Goal: Use online tool/utility: Utilize a website feature to perform a specific function

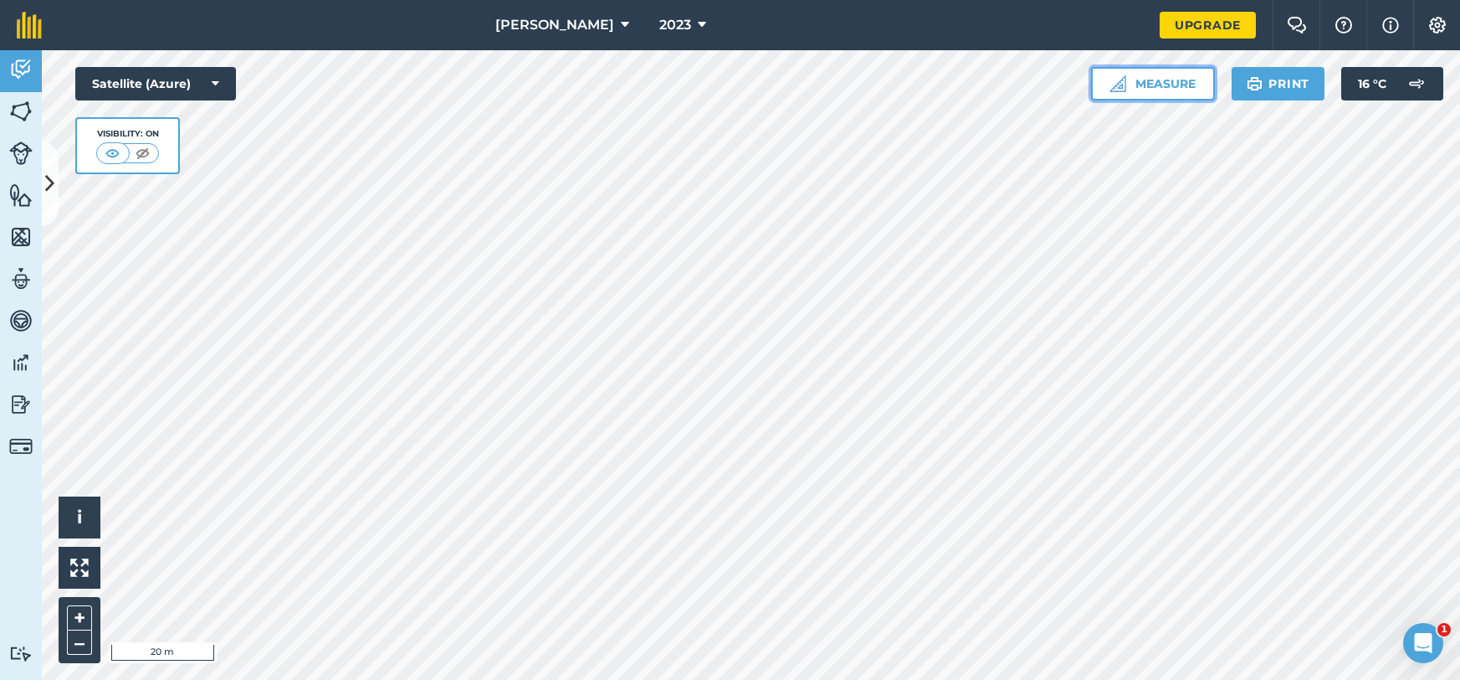
click at [1181, 89] on button "Measure" at bounding box center [1153, 83] width 124 height 33
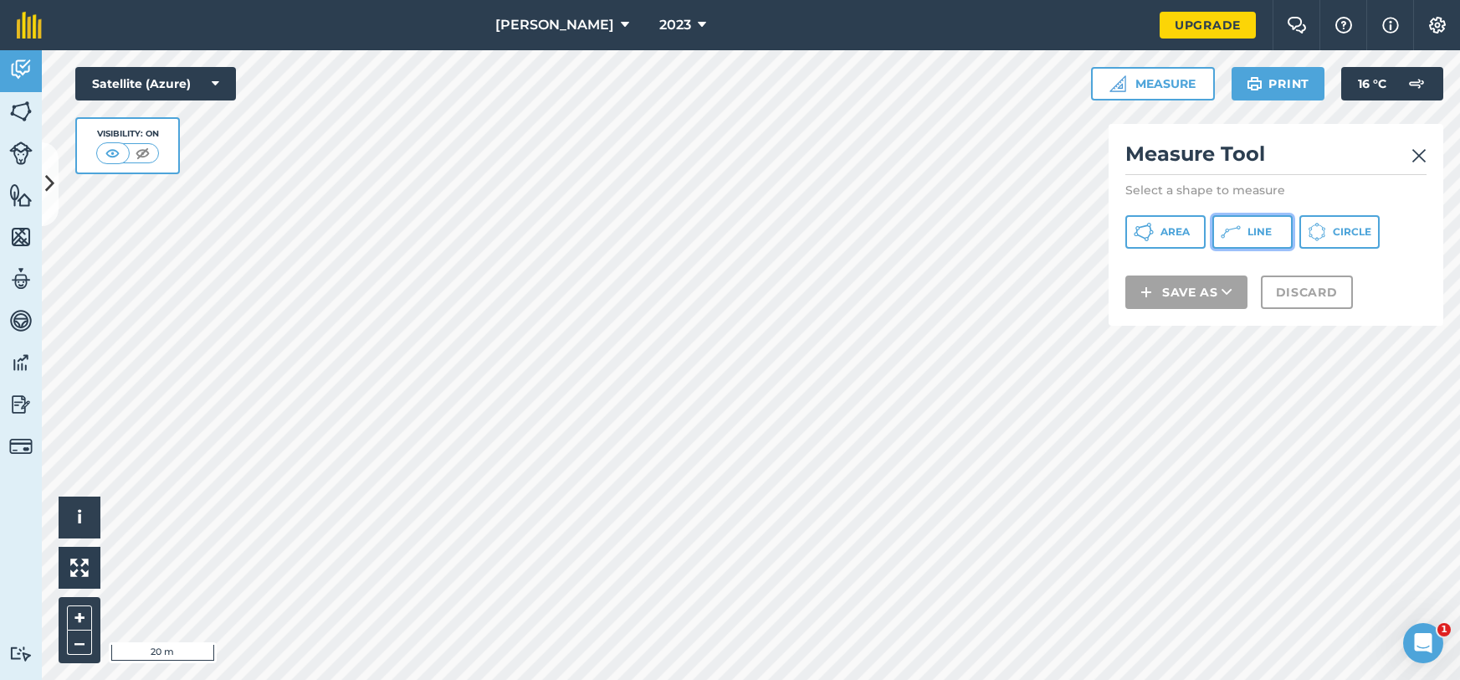
click at [1272, 228] on button "Line" at bounding box center [1253, 231] width 80 height 33
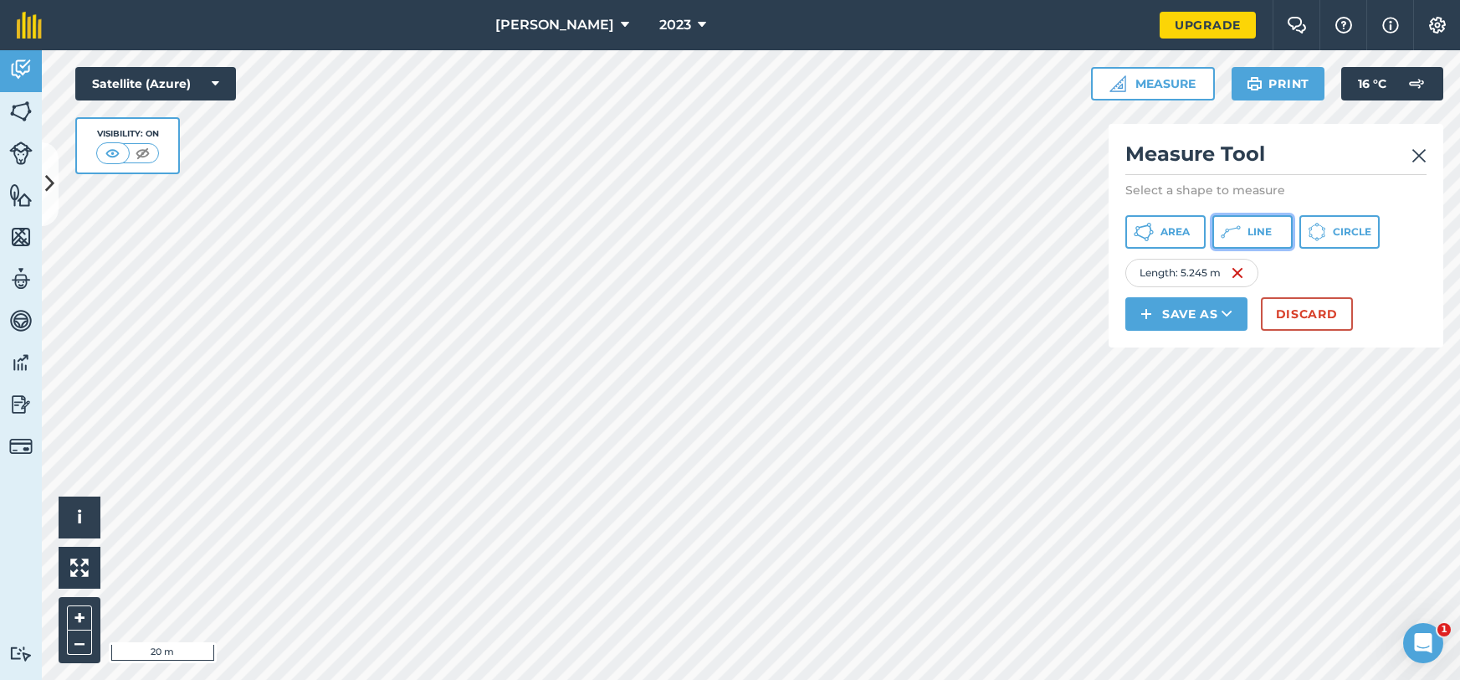
click at [1233, 230] on icon at bounding box center [1231, 232] width 20 height 20
click at [1239, 237] on icon at bounding box center [1231, 232] width 20 height 20
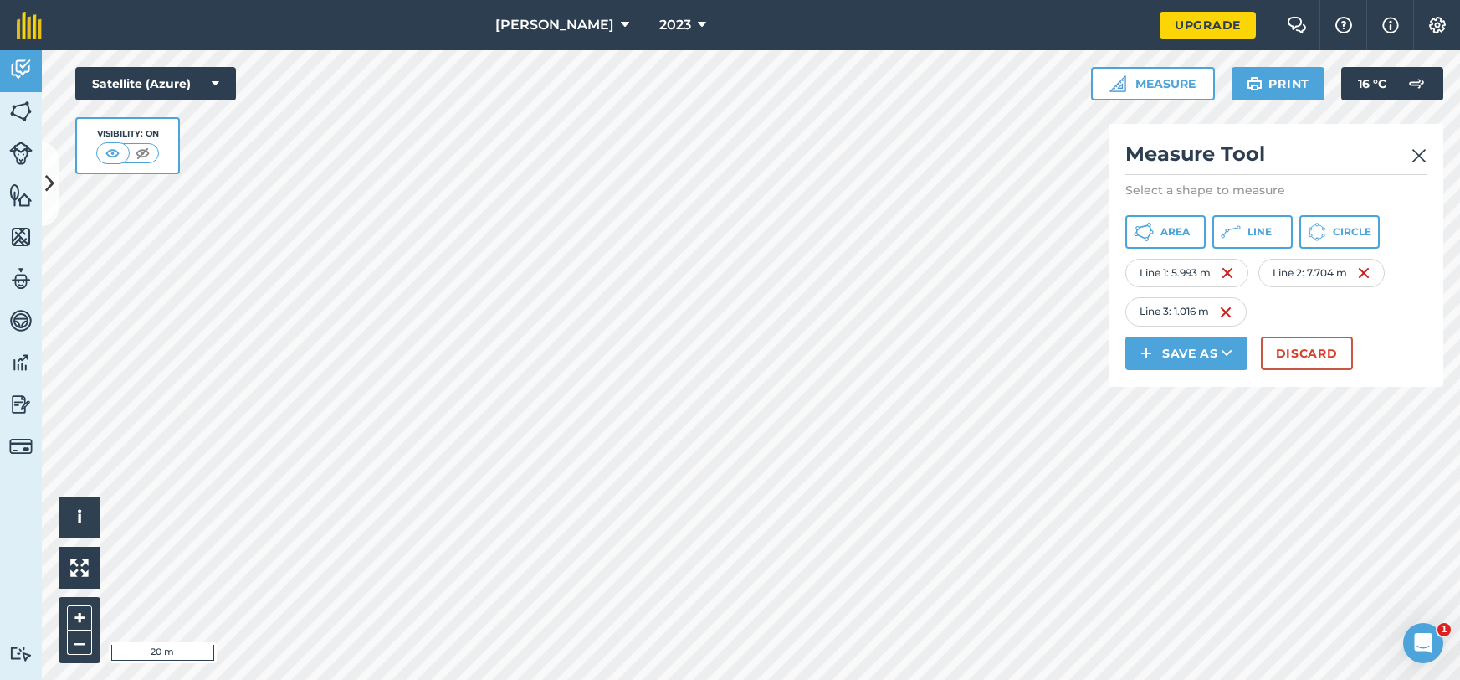
click at [1218, 322] on div "Line 3 : 1.016 m" at bounding box center [1186, 311] width 121 height 28
click at [1223, 315] on img at bounding box center [1225, 312] width 13 height 20
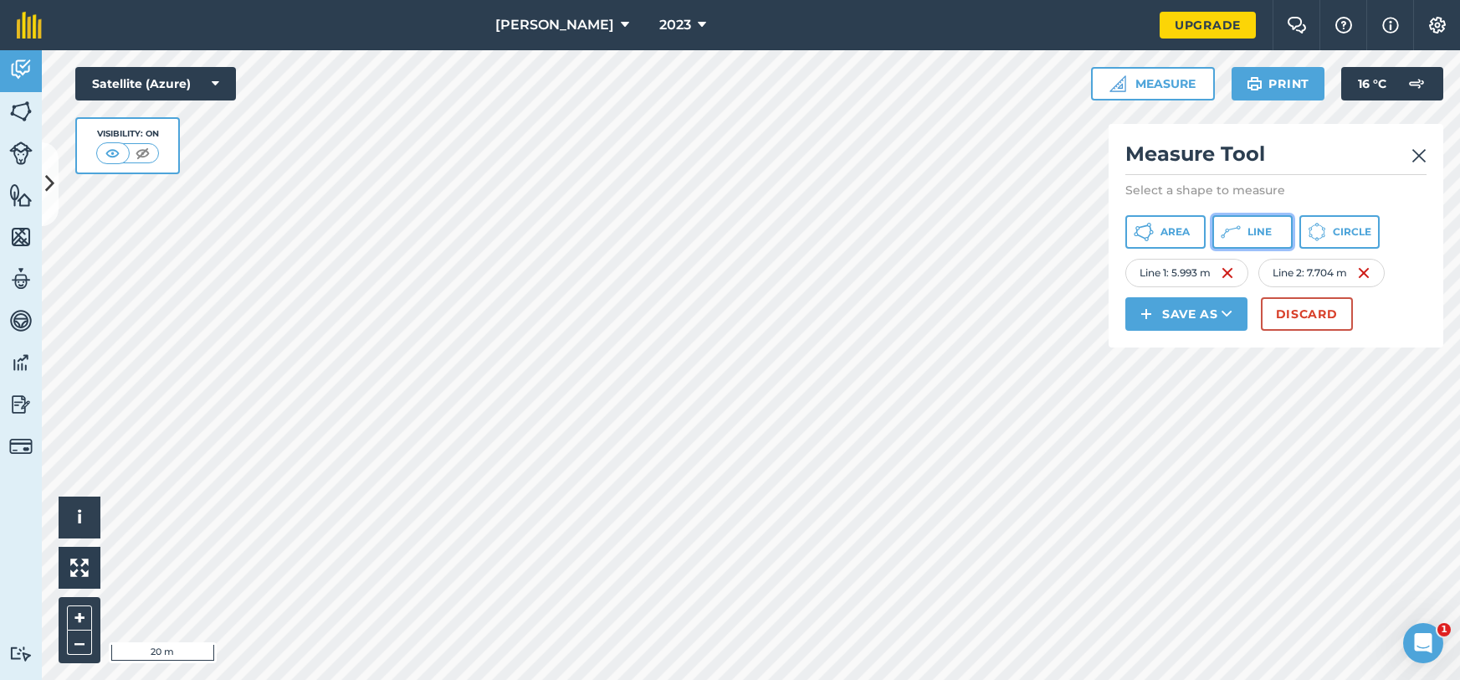
click at [1228, 245] on button "Line" at bounding box center [1253, 231] width 80 height 33
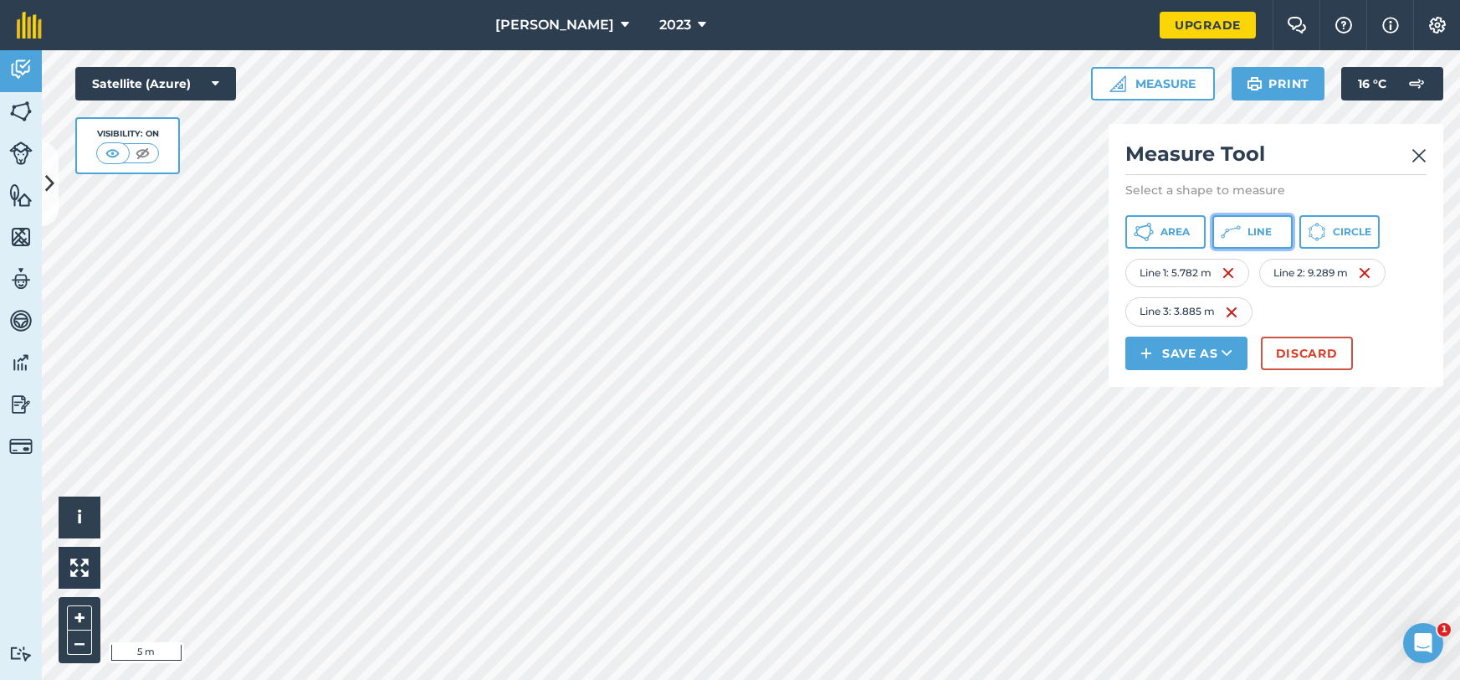
click at [1261, 240] on button "Line" at bounding box center [1253, 231] width 80 height 33
click at [1236, 310] on img at bounding box center [1231, 312] width 13 height 20
click at [1346, 308] on div "Line 1 : 5.782 m Line 2 : 9.289 m Line 3 : 4.354 m" at bounding box center [1276, 293] width 301 height 68
click at [1369, 277] on img at bounding box center [1364, 273] width 13 height 20
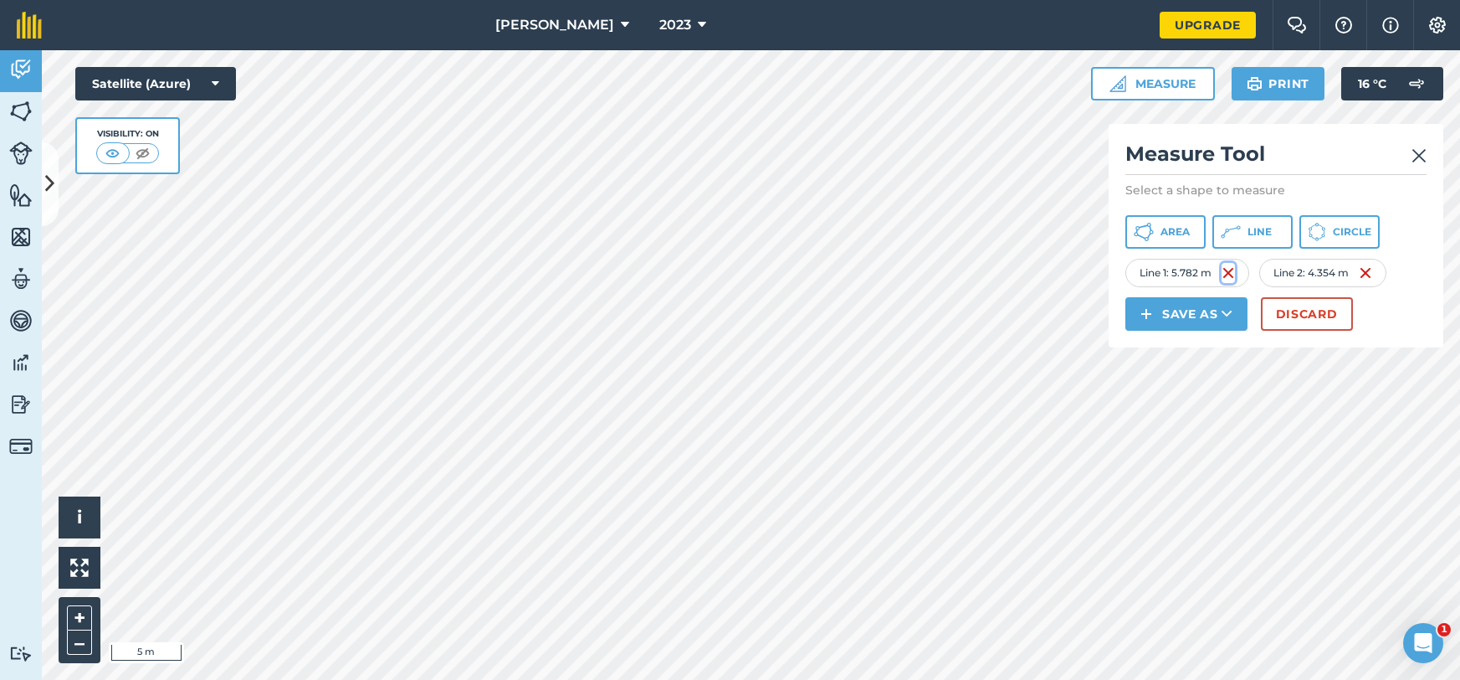
click at [1228, 276] on img at bounding box center [1228, 273] width 13 height 20
click at [1241, 276] on img at bounding box center [1238, 273] width 13 height 20
